Goal: Navigation & Orientation: Find specific page/section

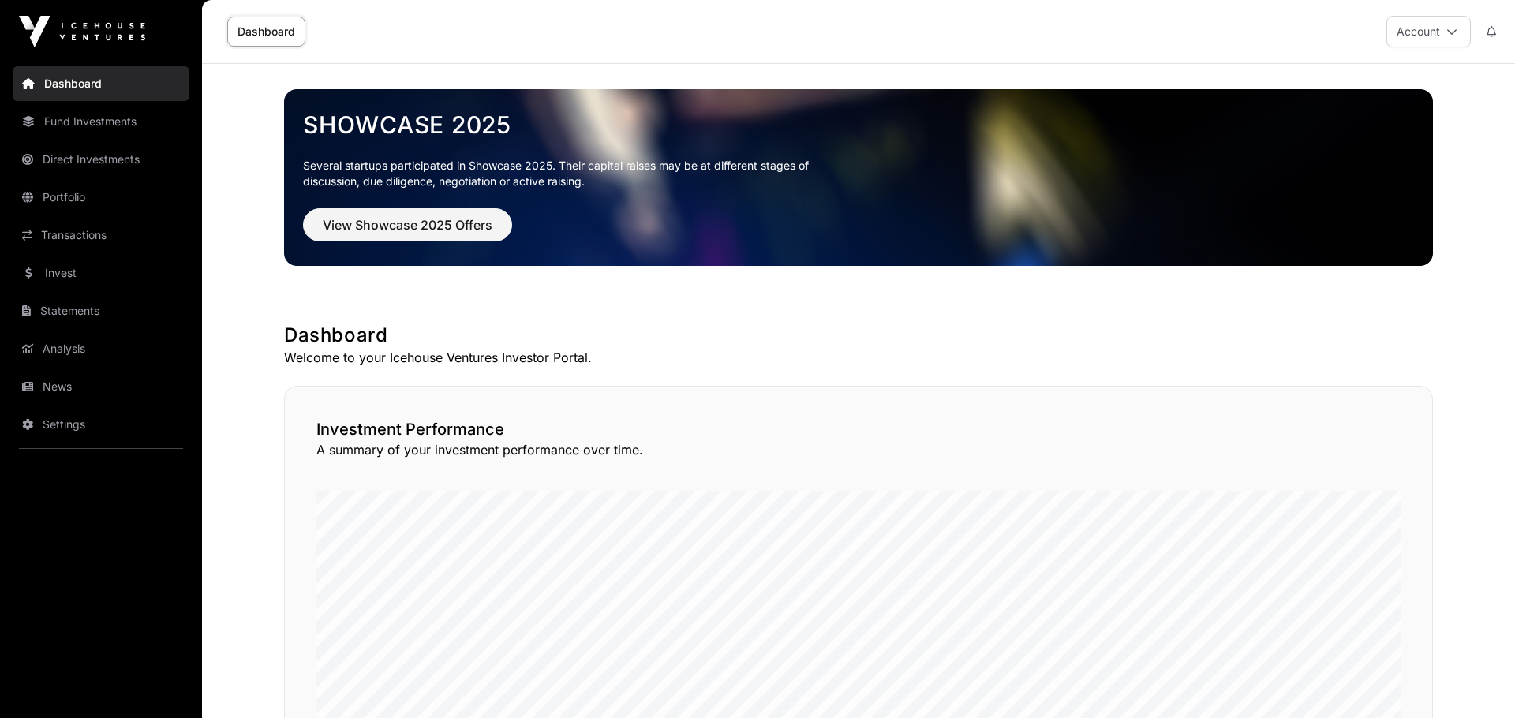
click at [67, 374] on link "News" at bounding box center [101, 386] width 177 height 35
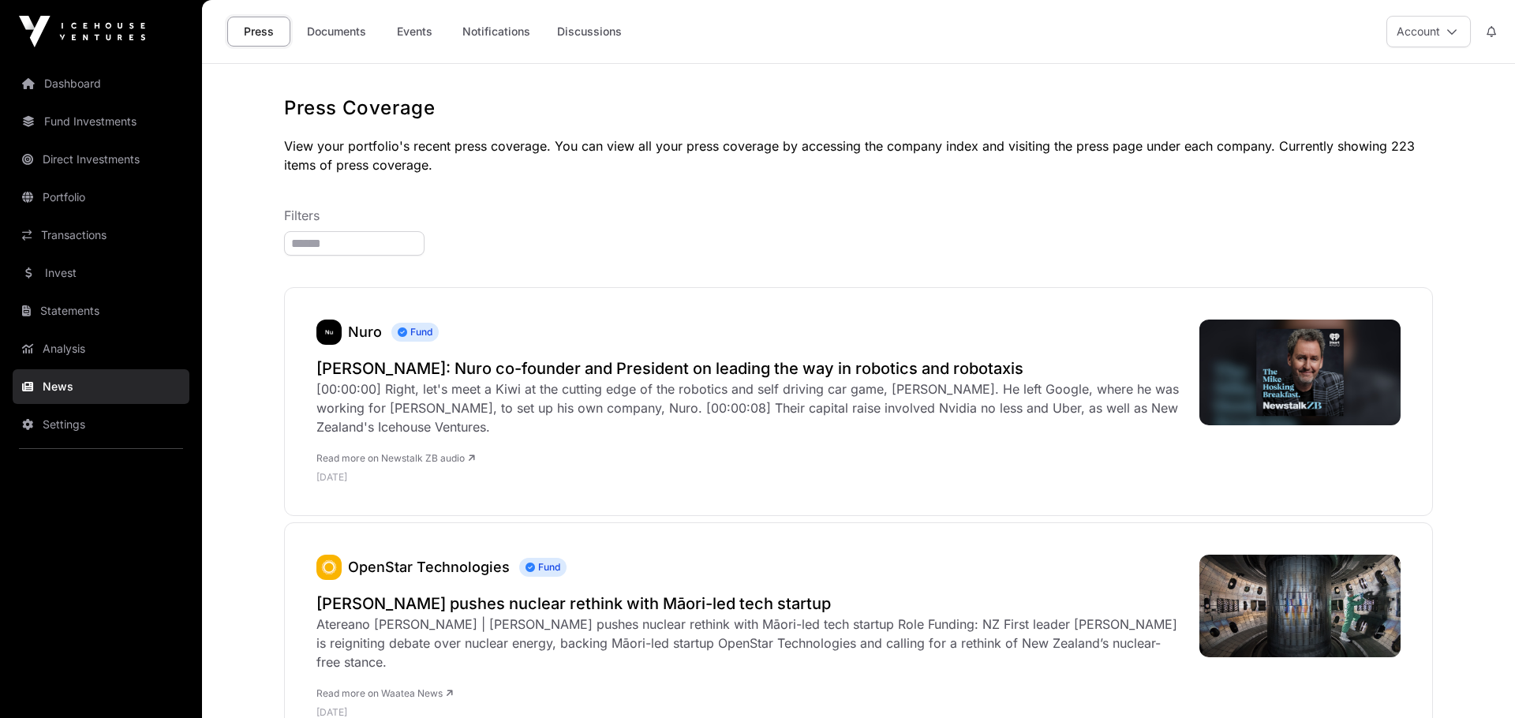
click at [331, 36] on link "Documents" at bounding box center [337, 32] width 80 height 30
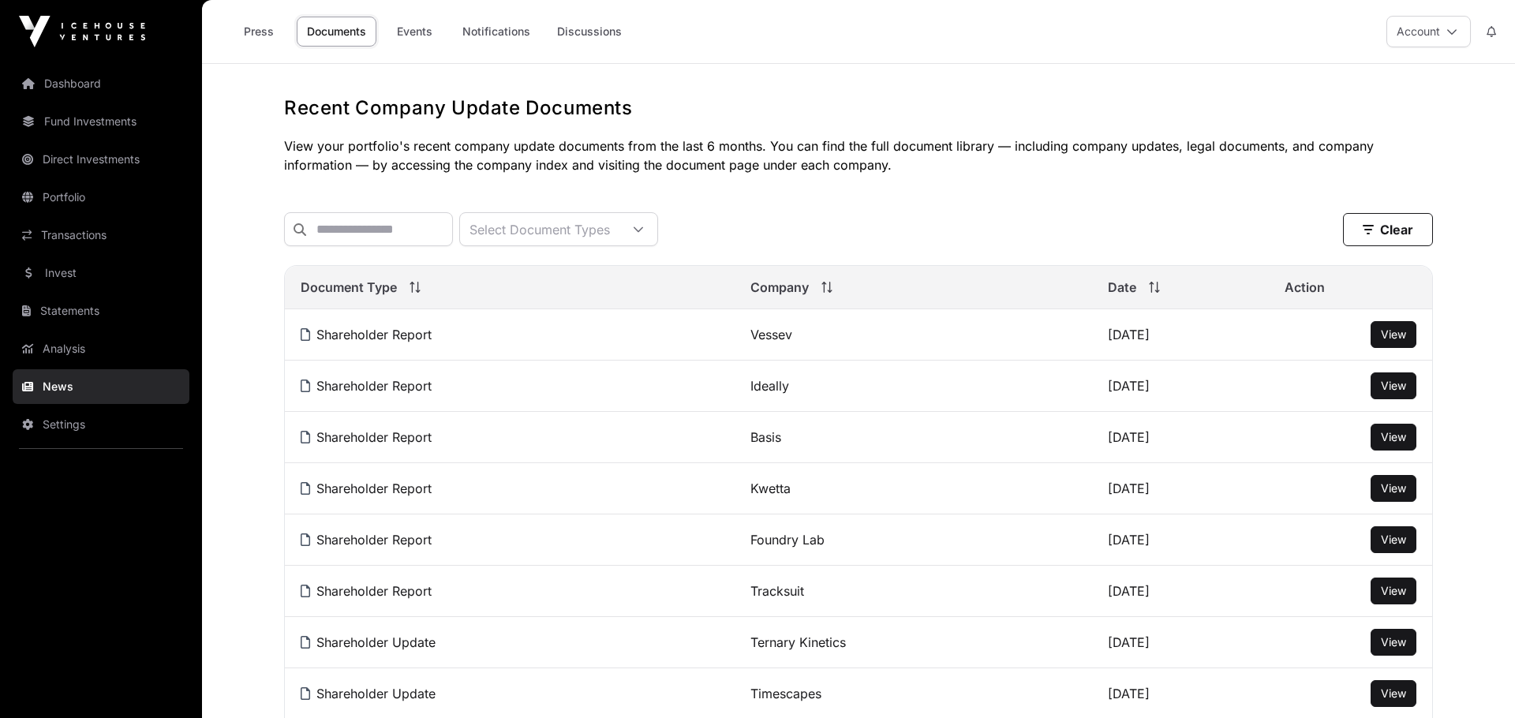
click at [261, 35] on link "Press" at bounding box center [258, 32] width 63 height 30
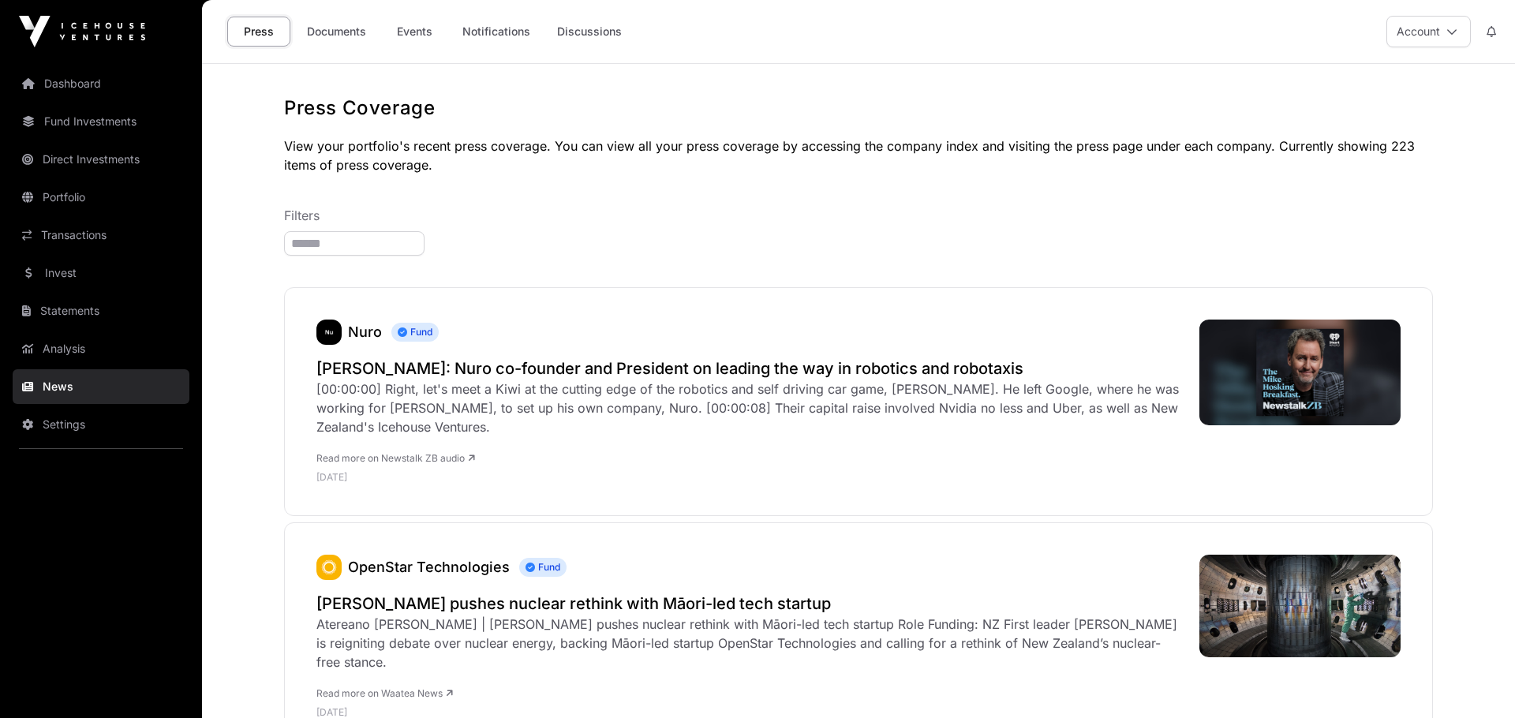
click at [69, 273] on link "Invest" at bounding box center [101, 273] width 177 height 35
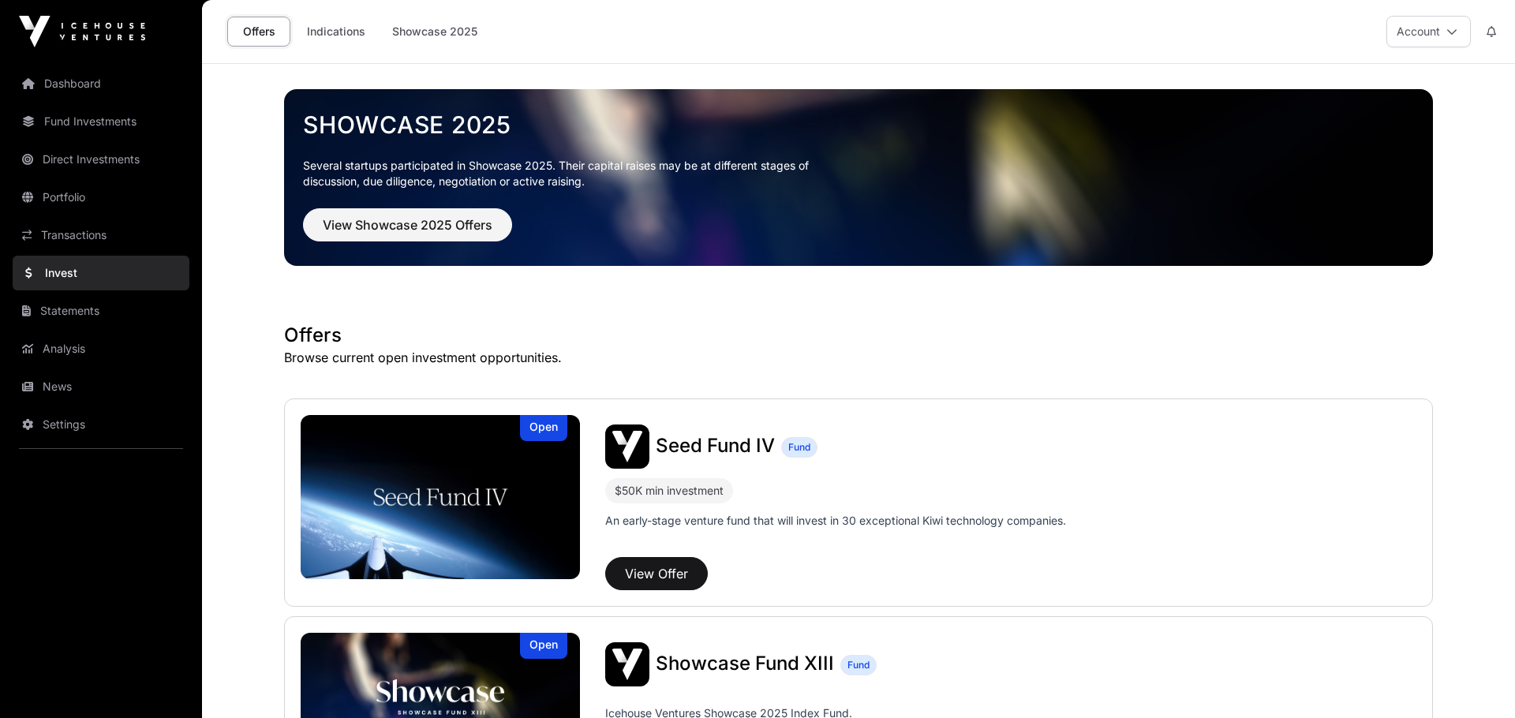
click at [367, 36] on link "Indications" at bounding box center [336, 32] width 79 height 30
click at [334, 27] on link "Indications" at bounding box center [336, 32] width 79 height 30
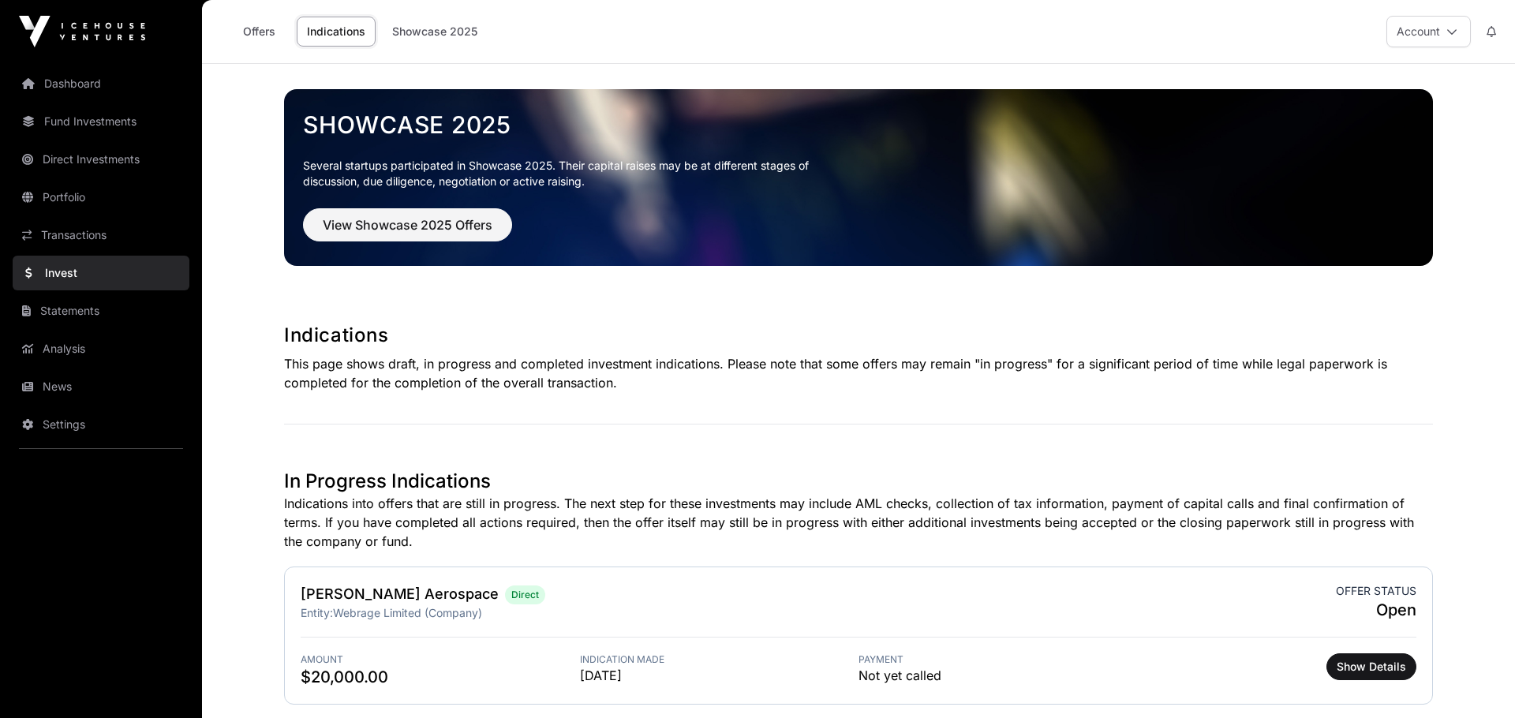
click at [266, 33] on link "Offers" at bounding box center [258, 32] width 63 height 30
